Goal: Use online tool/utility: Use online tool/utility

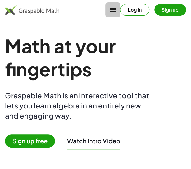
click at [115, 10] on icon "button" at bounding box center [112, 9] width 7 height 7
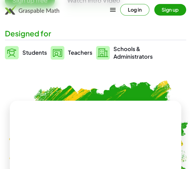
scroll to position [139, 0]
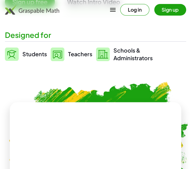
click at [21, 58] on link "Students" at bounding box center [26, 53] width 42 height 15
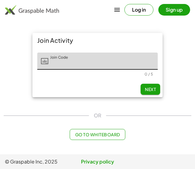
click at [101, 135] on span "Go to Whiteboard" at bounding box center [97, 135] width 45 height 6
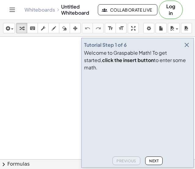
click at [188, 49] on icon "button" at bounding box center [186, 44] width 7 height 7
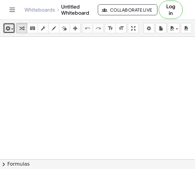
click at [10, 27] on span "button" at bounding box center [10, 29] width 1 height 4
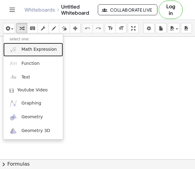
click at [47, 45] on link "Math Expression" at bounding box center [33, 50] width 60 height 14
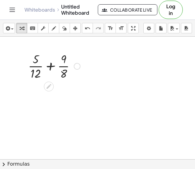
click at [76, 66] on div at bounding box center [77, 66] width 7 height 7
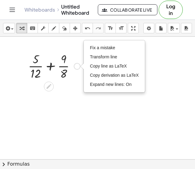
click at [49, 68] on div at bounding box center [54, 65] width 58 height 31
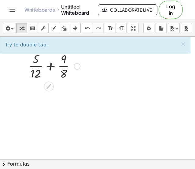
click at [61, 63] on div at bounding box center [54, 65] width 58 height 31
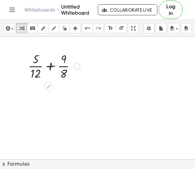
click at [61, 63] on div at bounding box center [54, 65] width 58 height 31
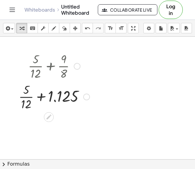
click at [25, 99] on div at bounding box center [54, 96] width 77 height 31
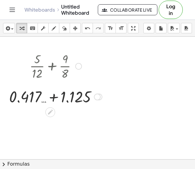
click at [55, 98] on div at bounding box center [55, 96] width 99 height 21
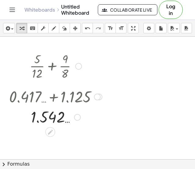
click at [52, 117] on div at bounding box center [55, 117] width 99 height 20
click at [51, 132] on icon at bounding box center [50, 132] width 5 height 5
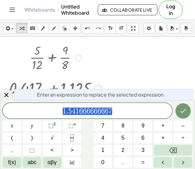
scroll to position [9, 0]
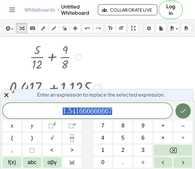
click at [187, 115] on button "Done" at bounding box center [183, 110] width 15 height 15
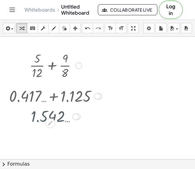
scroll to position [0, 0]
